Goal: Information Seeking & Learning: Find specific fact

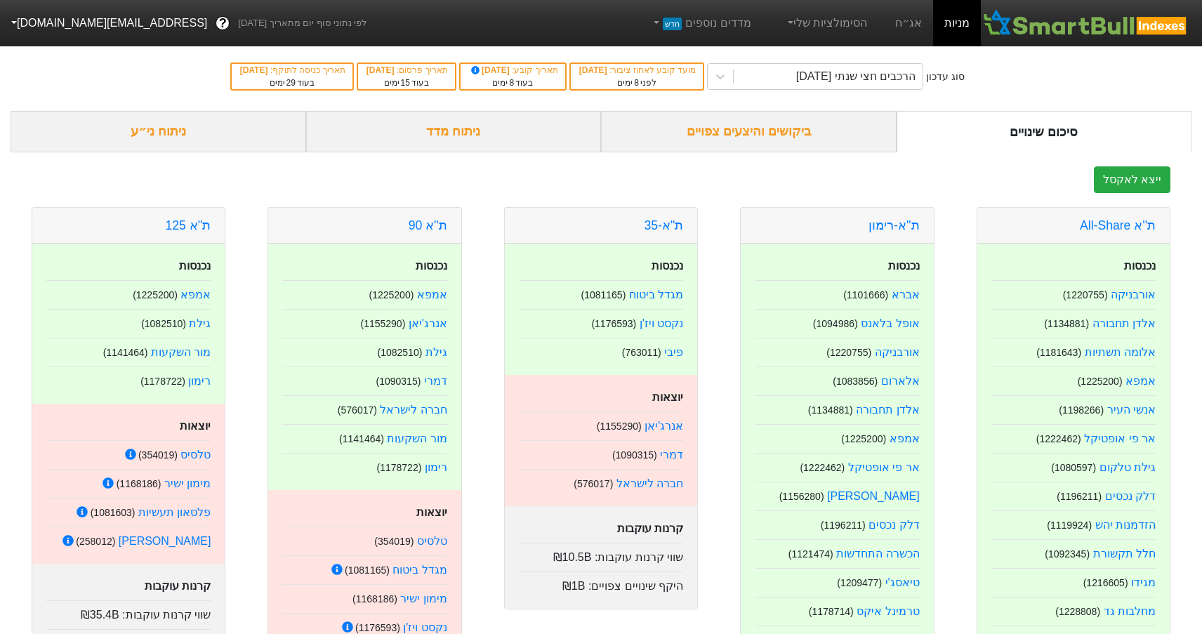
click at [768, 138] on div "ביקושים והיצעים צפויים" at bounding box center [749, 131] width 296 height 41
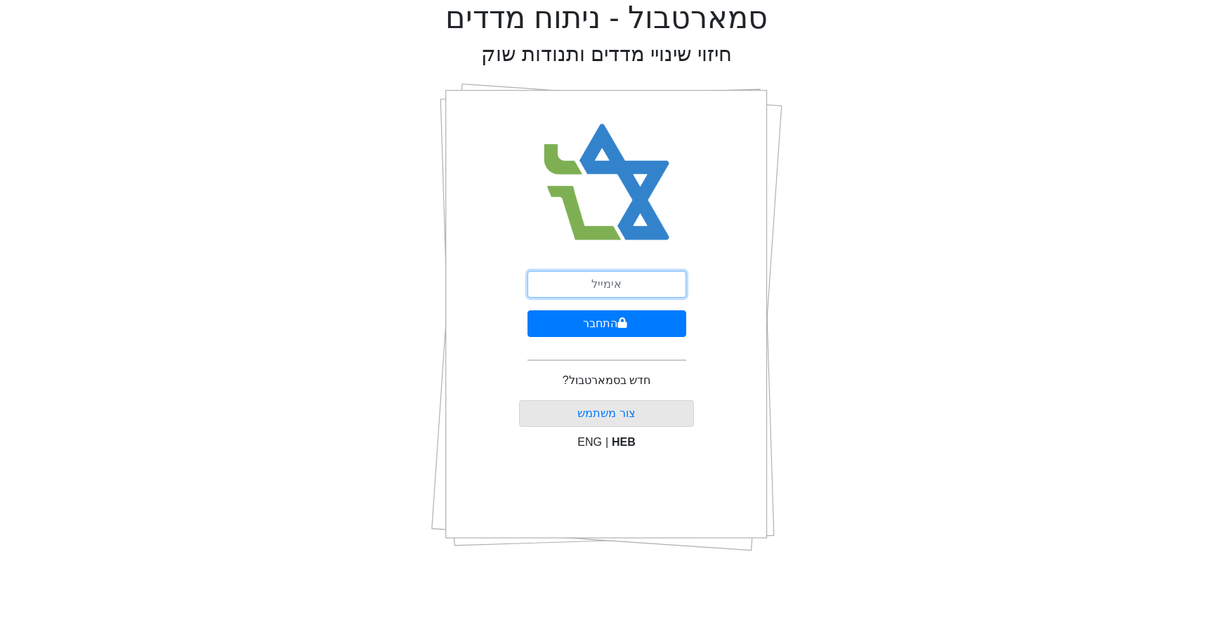
click at [662, 282] on input "email" at bounding box center [606, 284] width 159 height 27
type input "[EMAIL_ADDRESS][DOMAIN_NAME]"
click at [638, 327] on button "התחבר" at bounding box center [606, 323] width 159 height 27
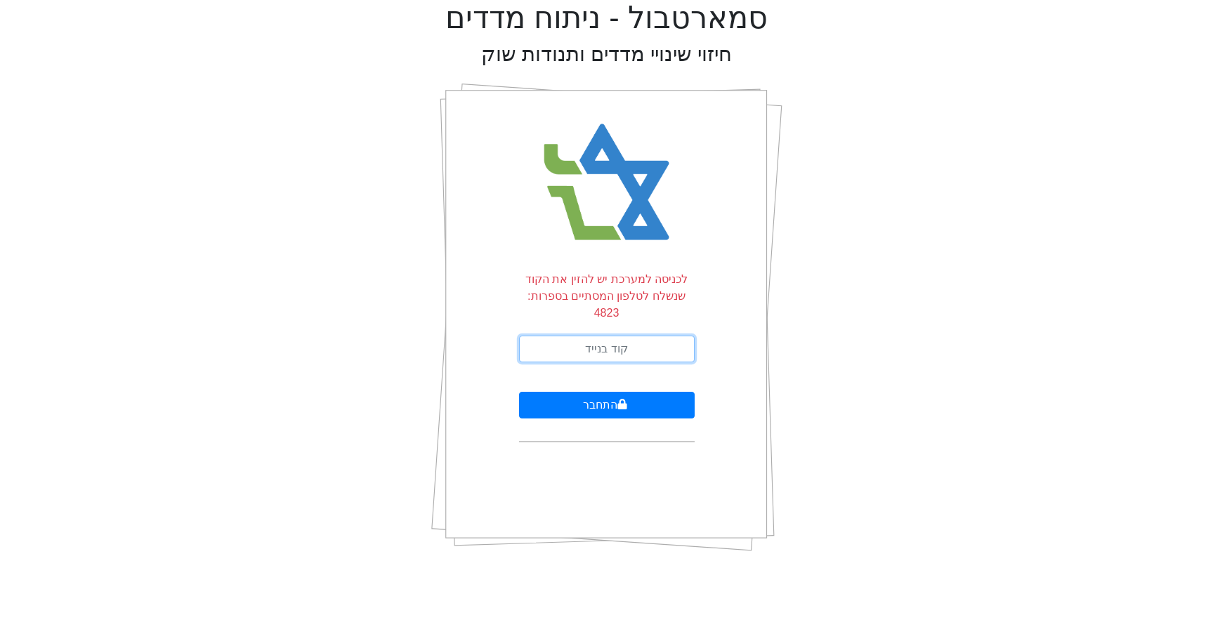
drag, startPoint x: 622, startPoint y: 337, endPoint x: 622, endPoint y: 346, distance: 9.1
click at [622, 343] on input "text" at bounding box center [607, 349] width 176 height 27
type input "094618"
click at [519, 392] on button "התחבר" at bounding box center [607, 405] width 176 height 27
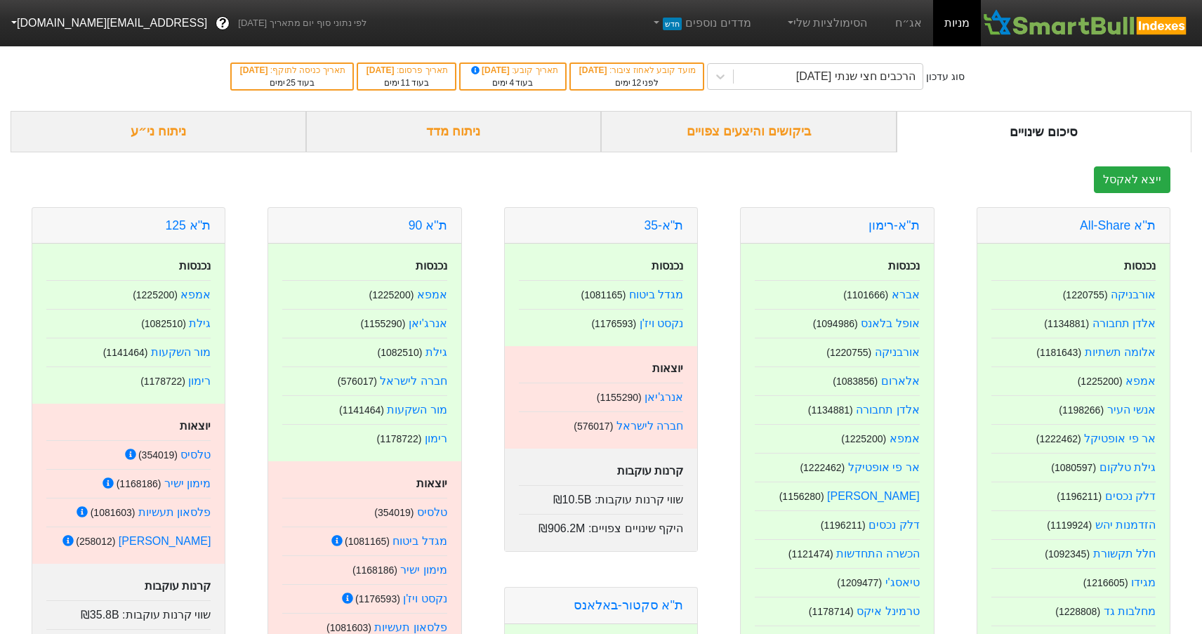
scroll to position [70, 0]
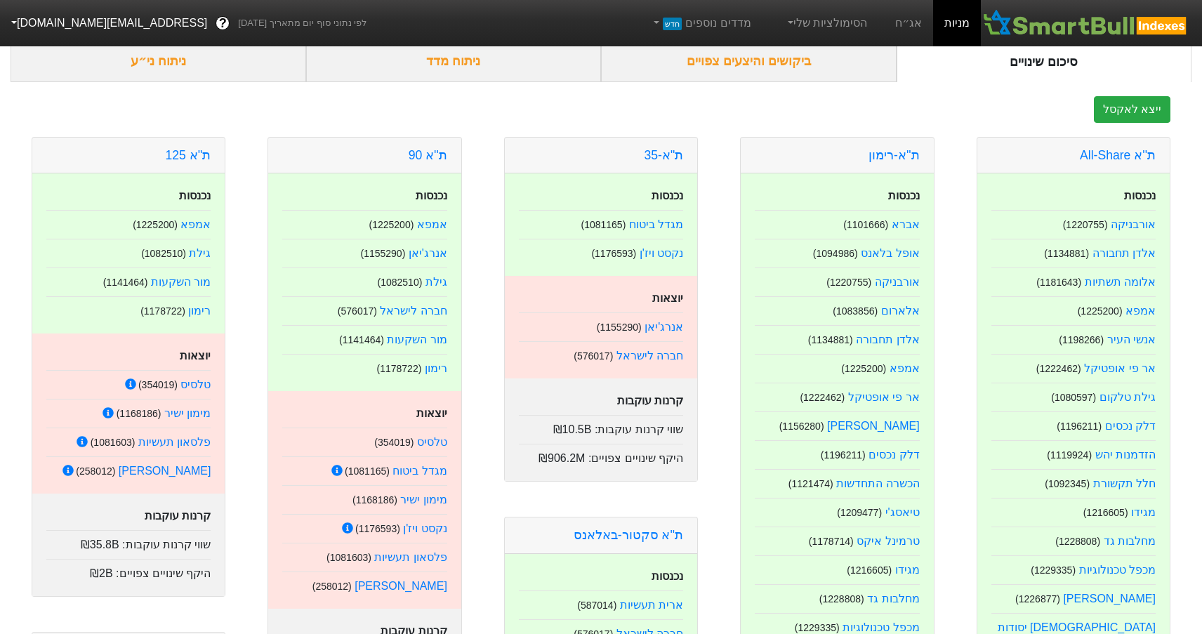
click at [783, 56] on div "ביקושים והיצעים צפויים" at bounding box center [749, 61] width 296 height 41
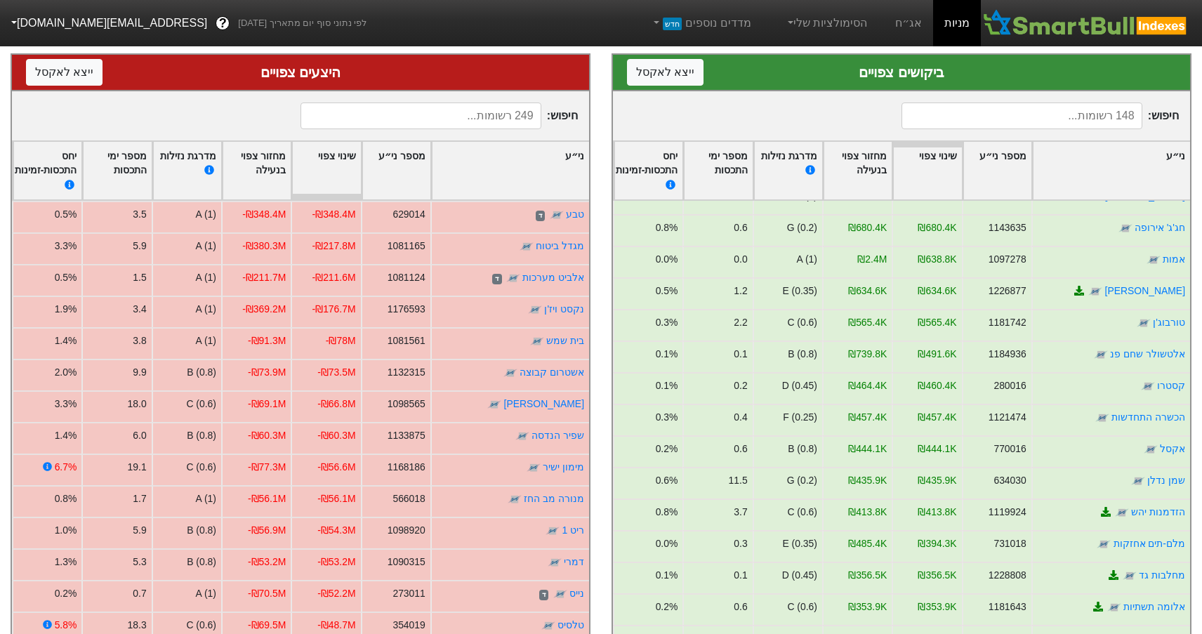
scroll to position [2599, 0]
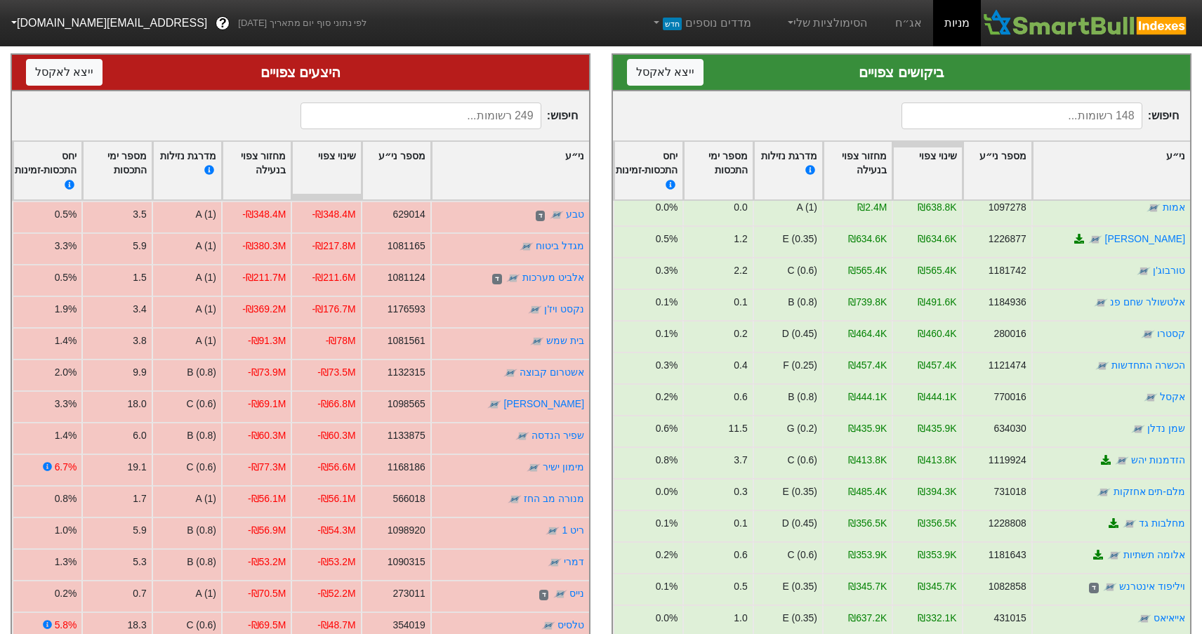
click at [1025, 117] on input at bounding box center [1022, 116] width 240 height 27
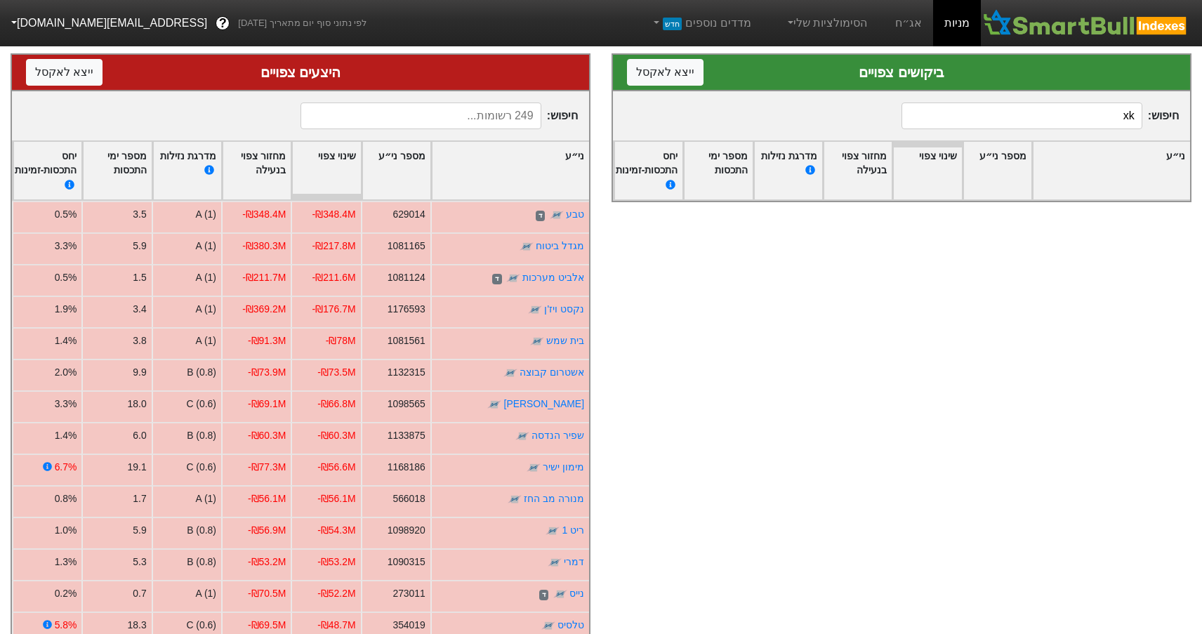
type input "x"
type input "ס"
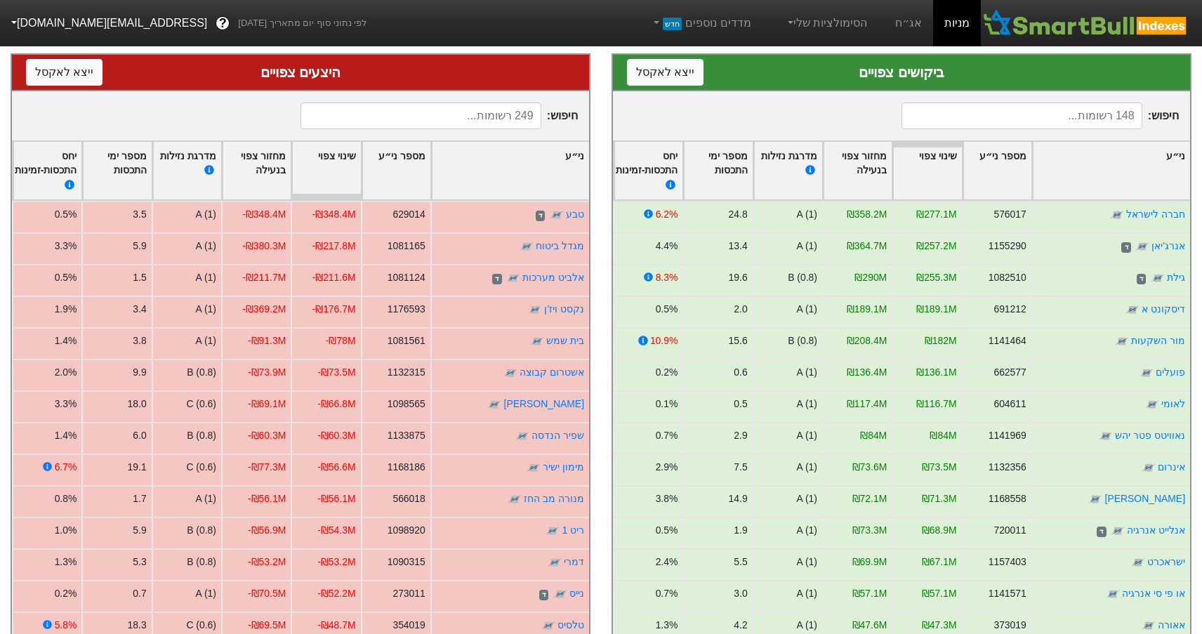
click at [470, 110] on input at bounding box center [421, 116] width 240 height 27
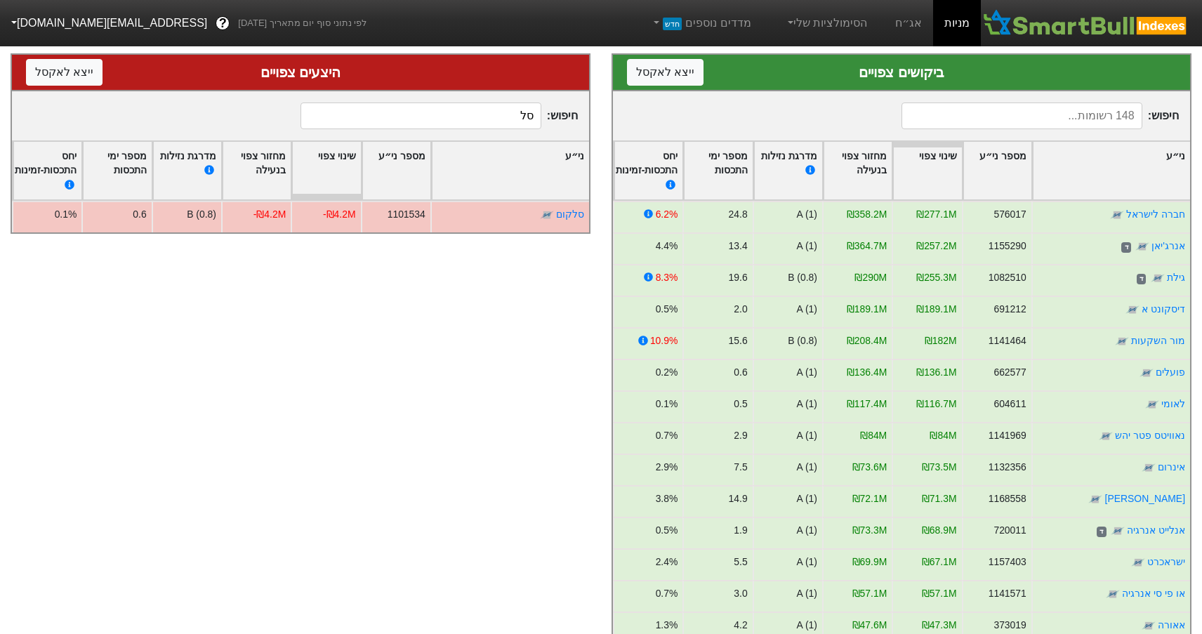
type input "ס"
type input "פרט"
click at [1002, 118] on input at bounding box center [1022, 116] width 240 height 27
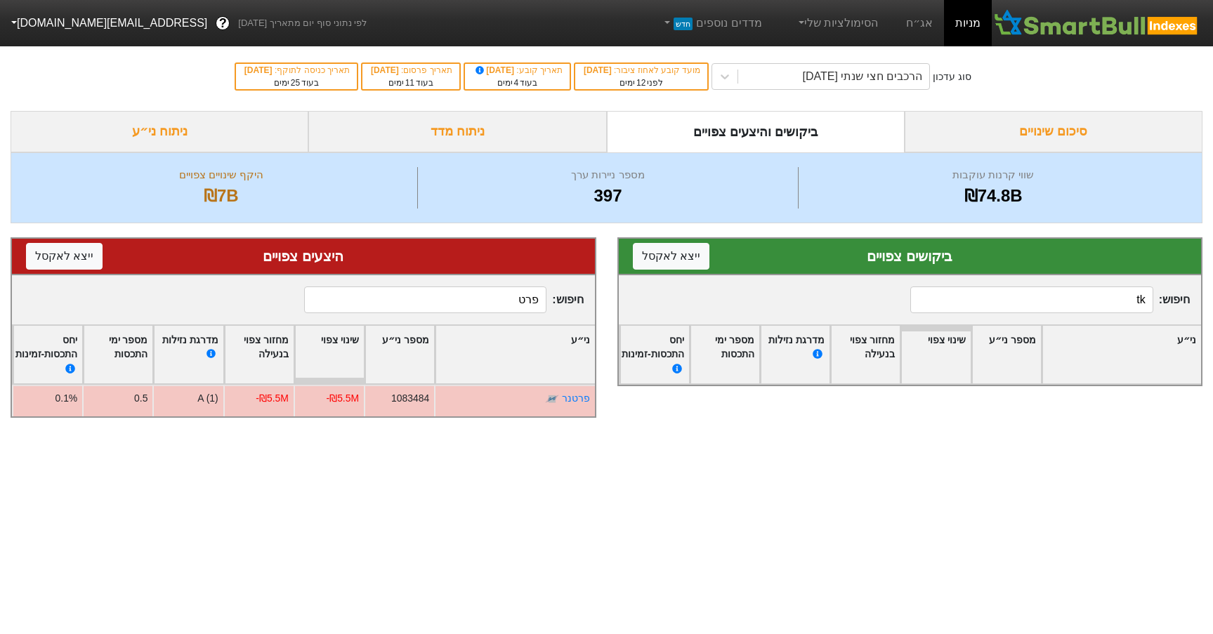
type input "t"
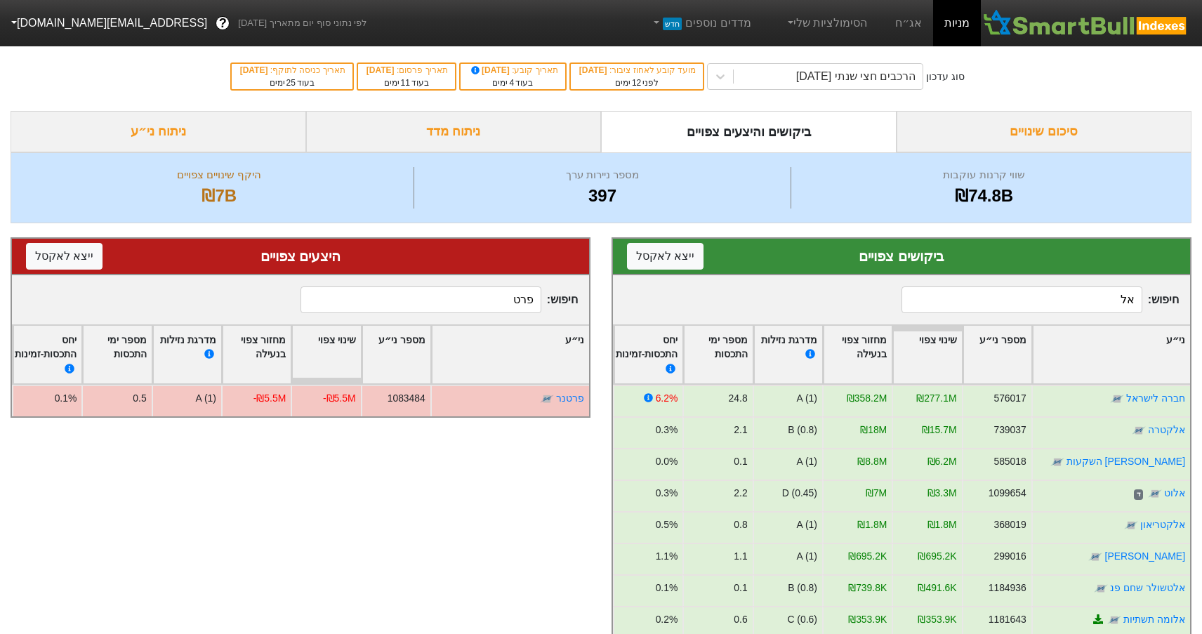
type input "אל"
click at [501, 296] on input "פרט" at bounding box center [421, 300] width 240 height 27
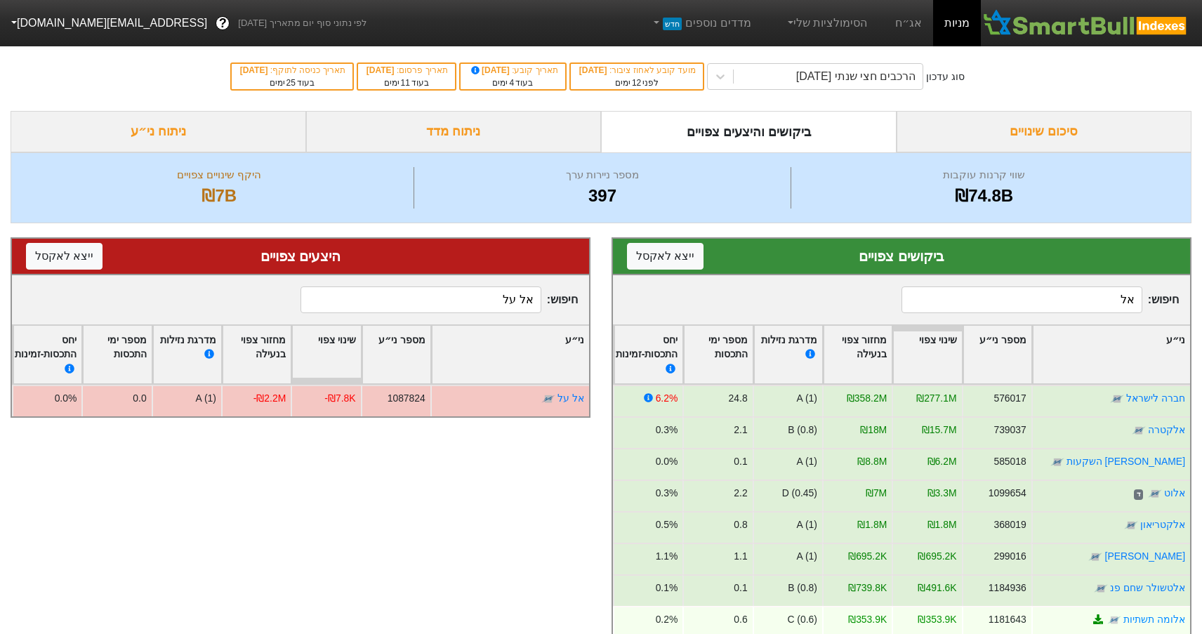
type input "אל על"
